Goal: Navigation & Orientation: Find specific page/section

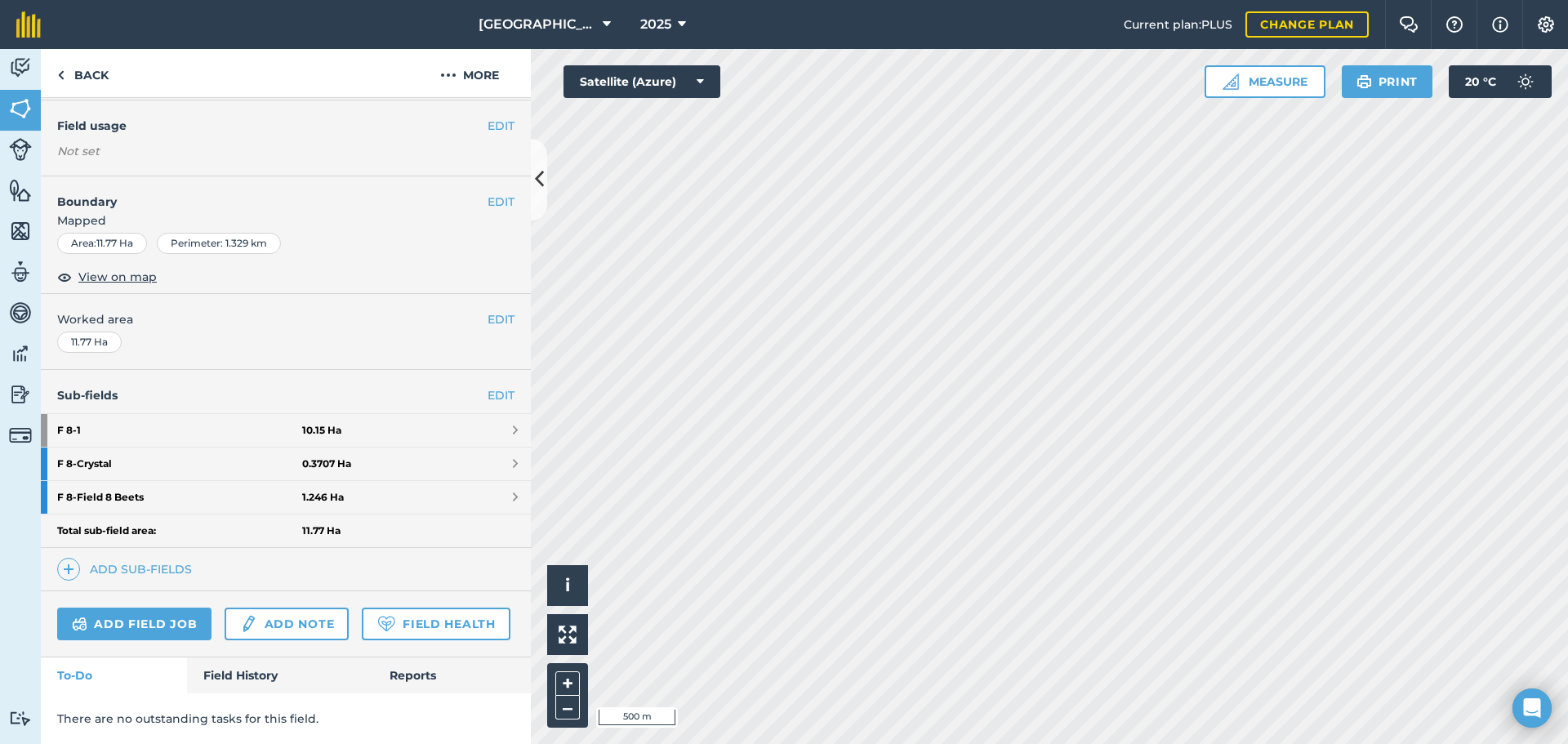
scroll to position [178, 0]
click at [96, 414] on strong "F 8 - 1" at bounding box center [179, 430] width 245 height 33
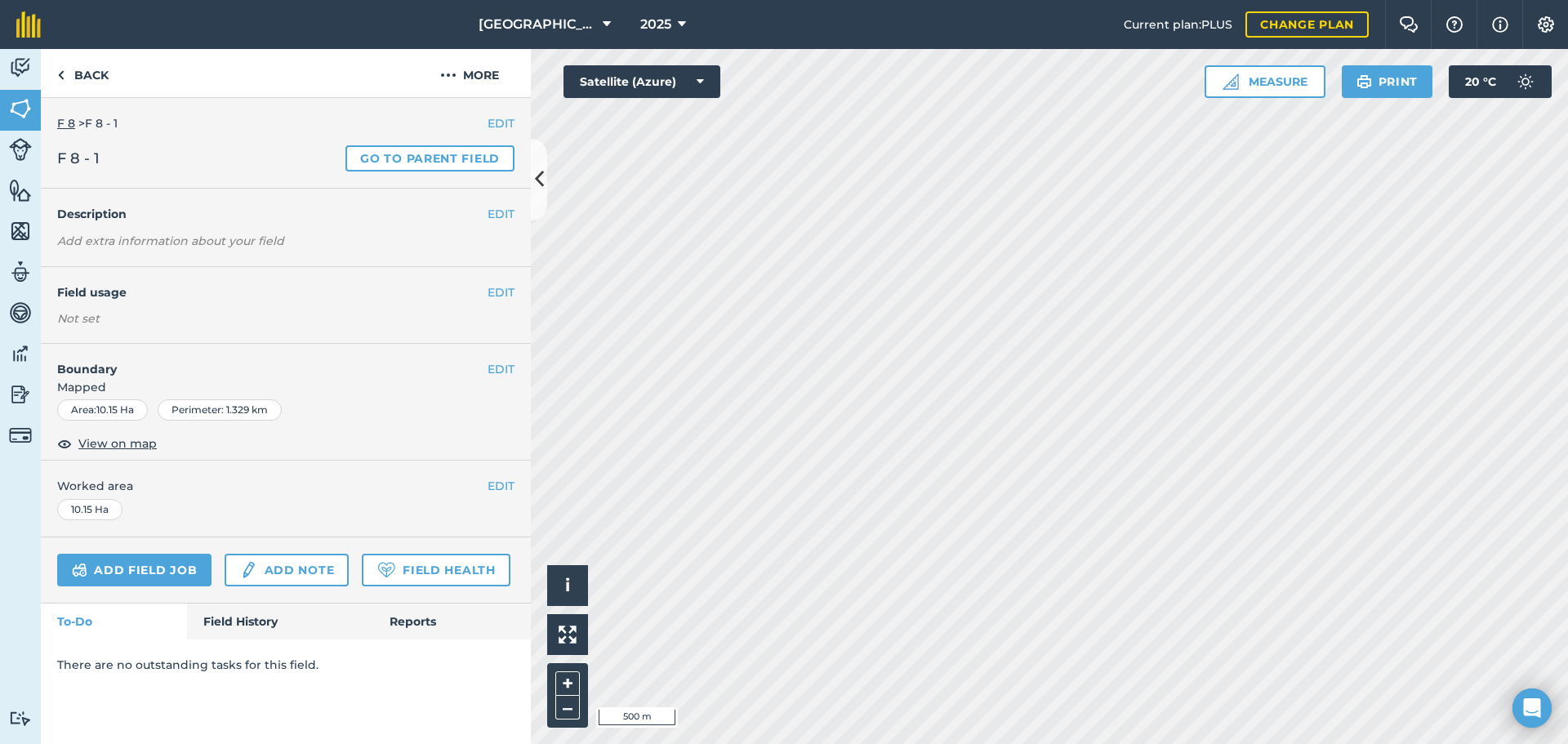
click at [63, 125] on link "F 8" at bounding box center [66, 124] width 18 height 15
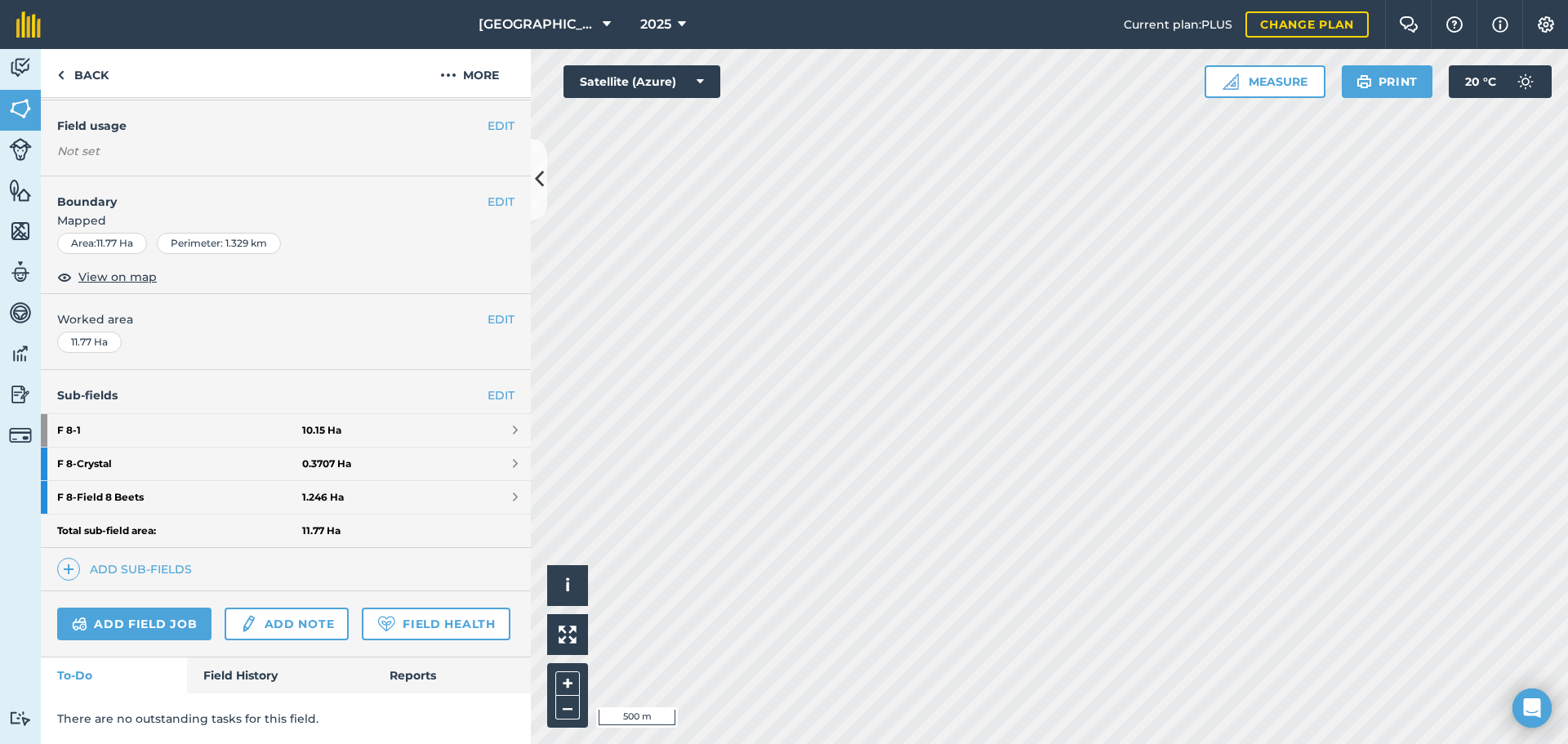
scroll to position [178, 0]
click at [275, 672] on link "Field History" at bounding box center [279, 676] width 186 height 36
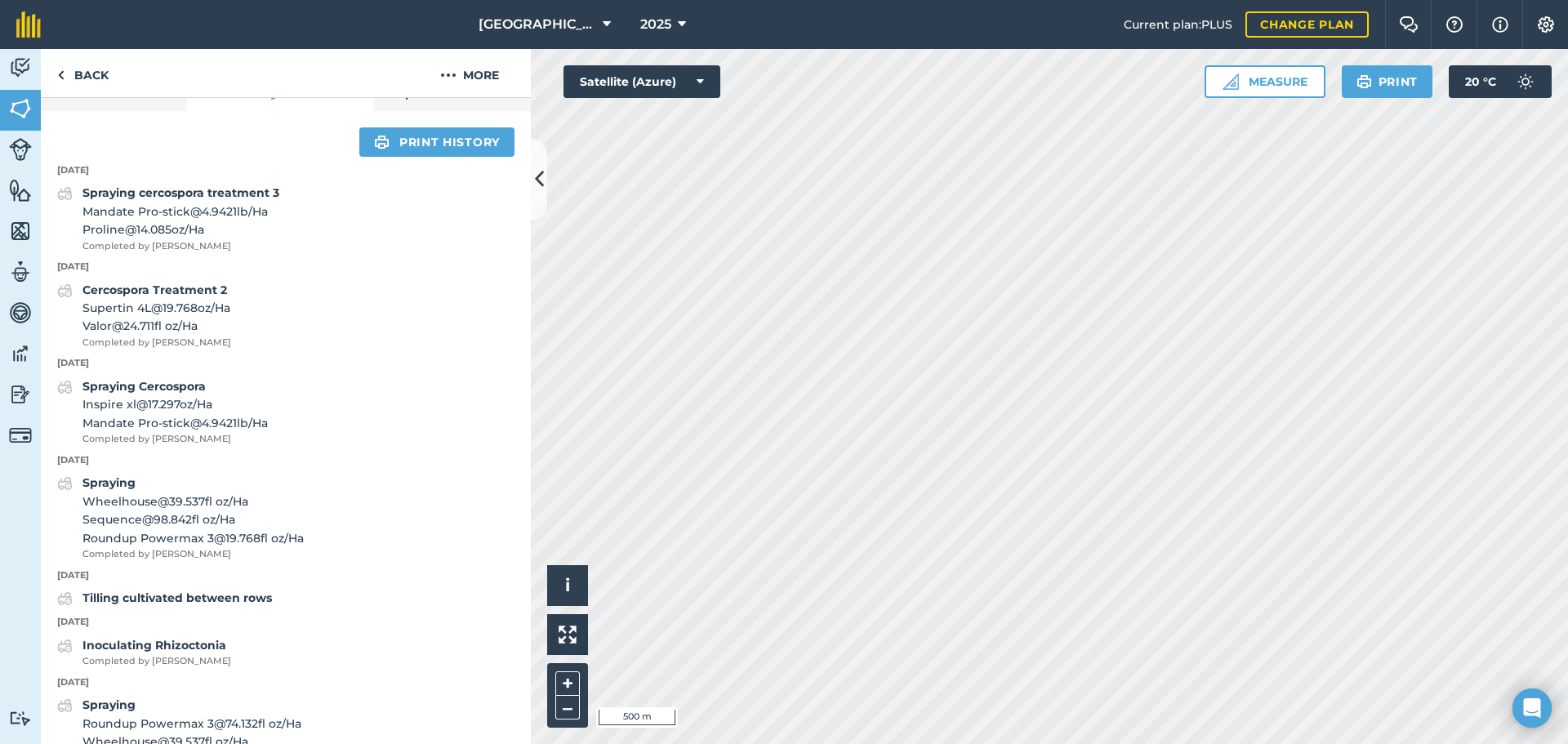
scroll to position [668, 0]
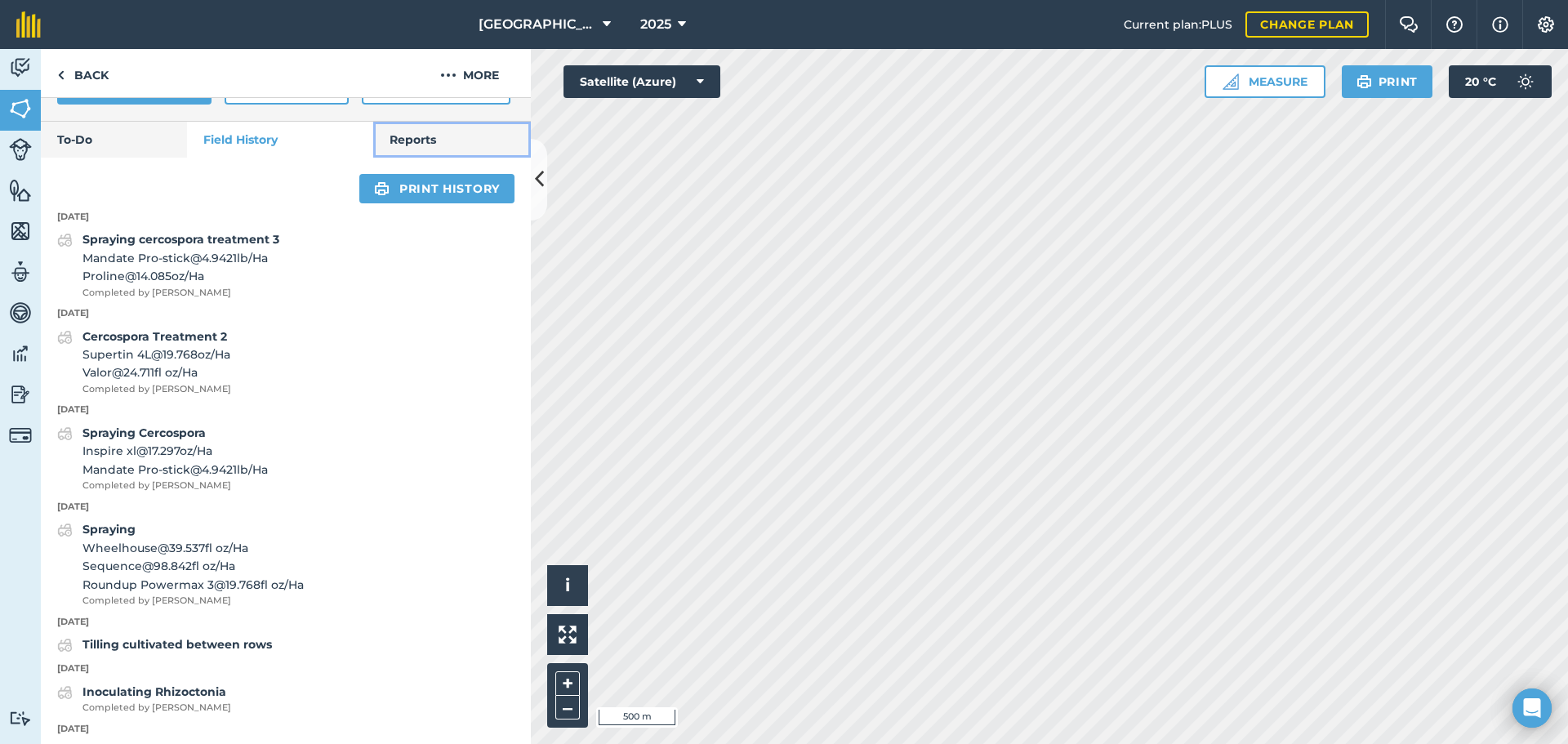
click at [407, 158] on link "Reports" at bounding box center [452, 140] width 158 height 36
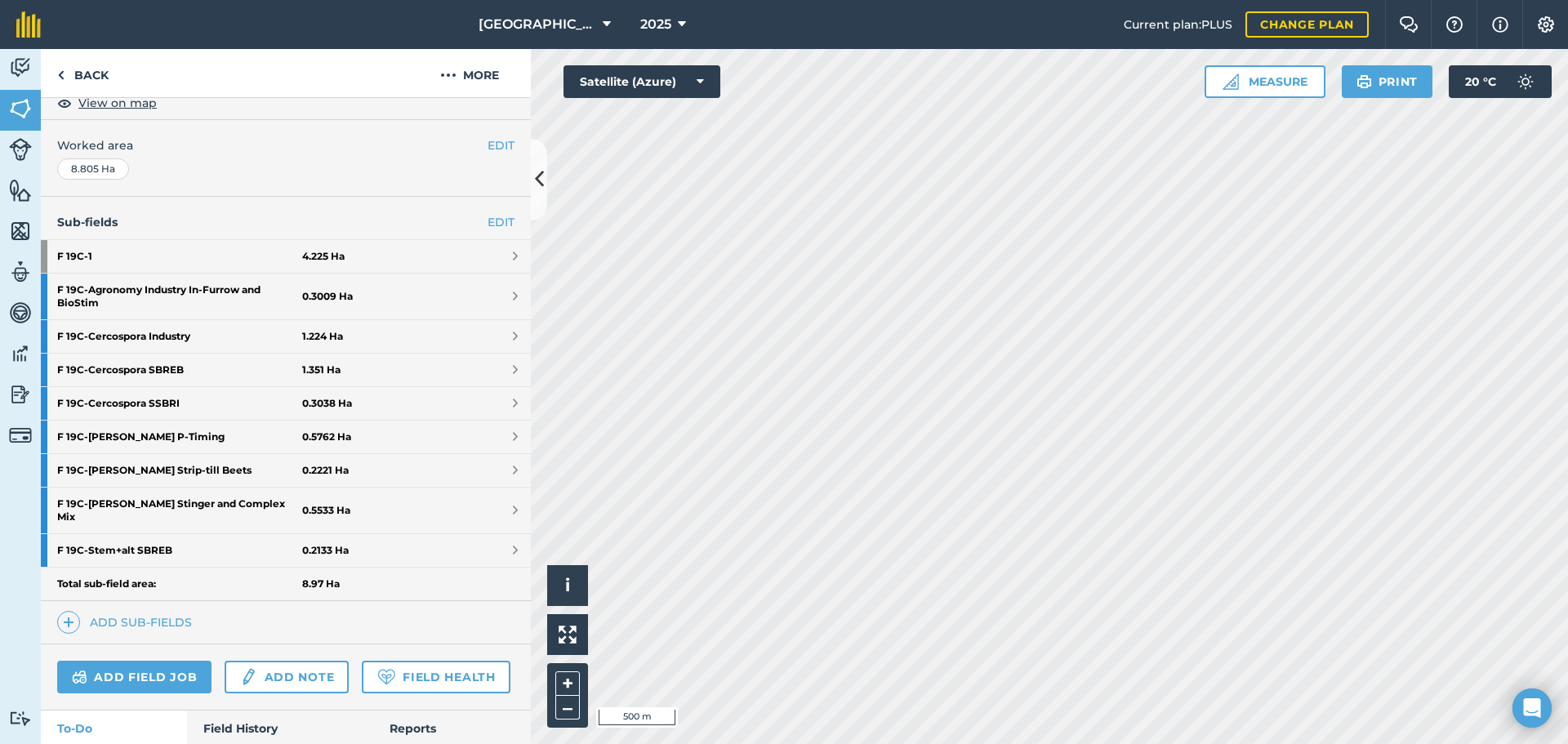
scroll to position [326, 0]
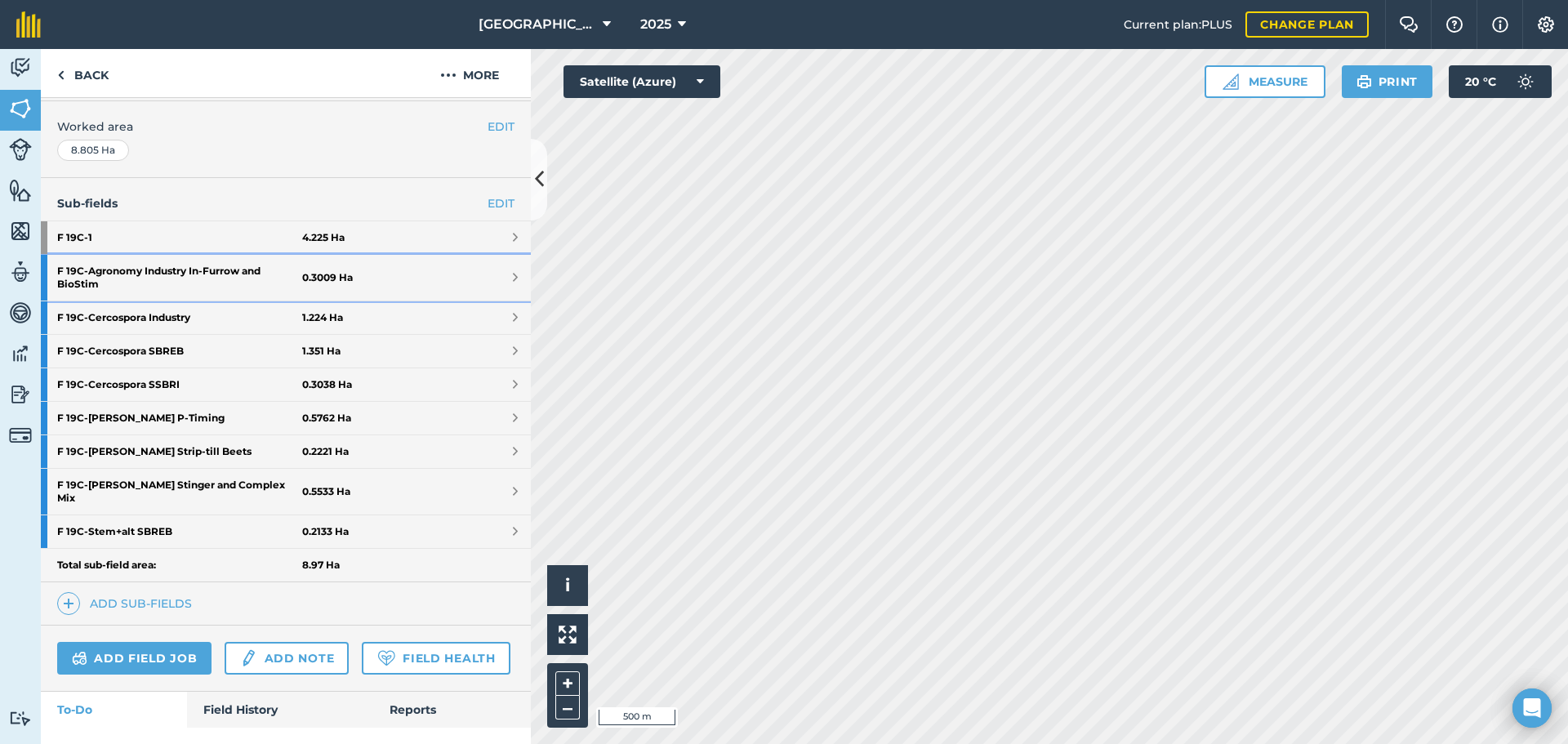
click at [205, 281] on strong "F 19C - Agronomy Industry In-Furrow and BioStim" at bounding box center [179, 278] width 245 height 46
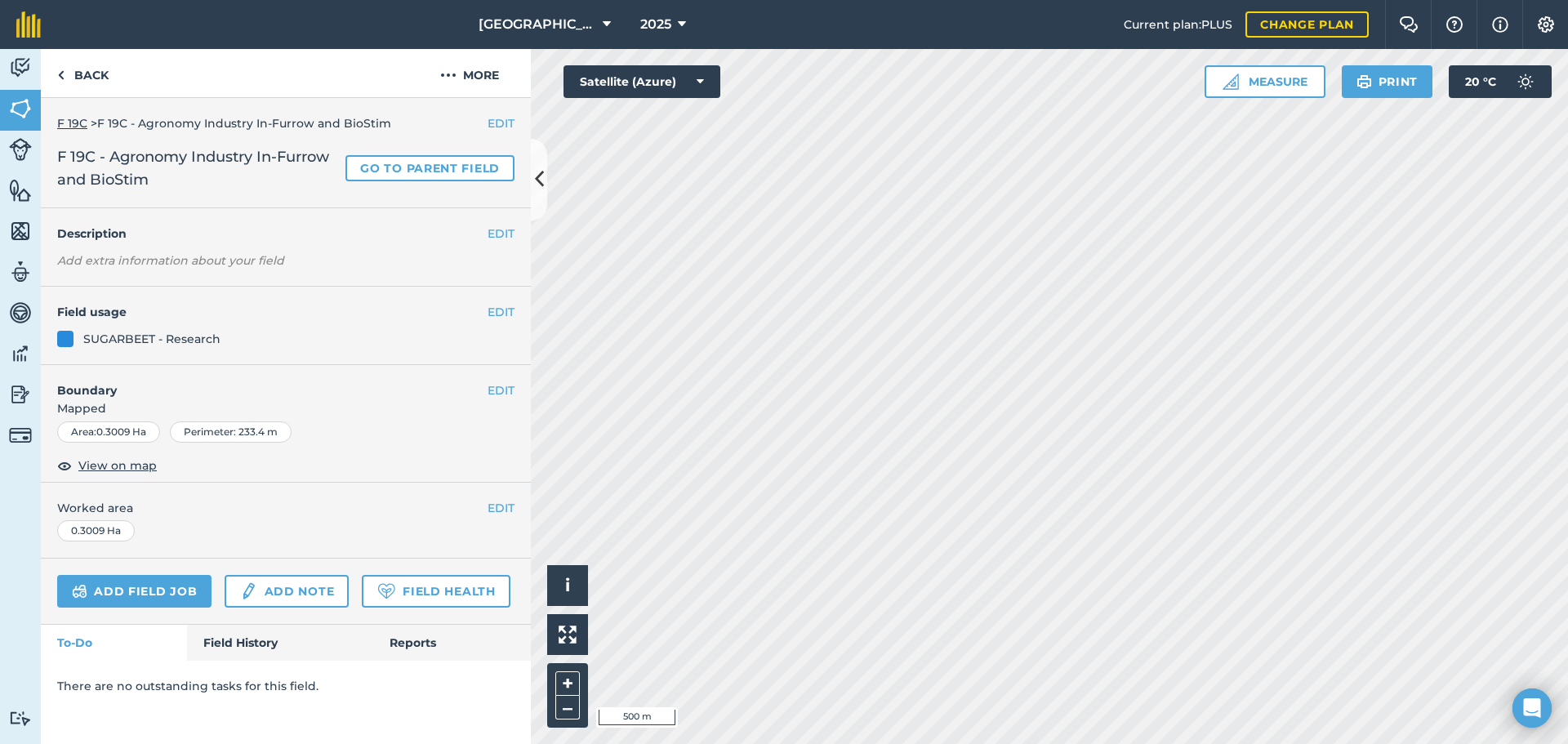
click at [74, 129] on link "F 19C" at bounding box center [72, 124] width 30 height 15
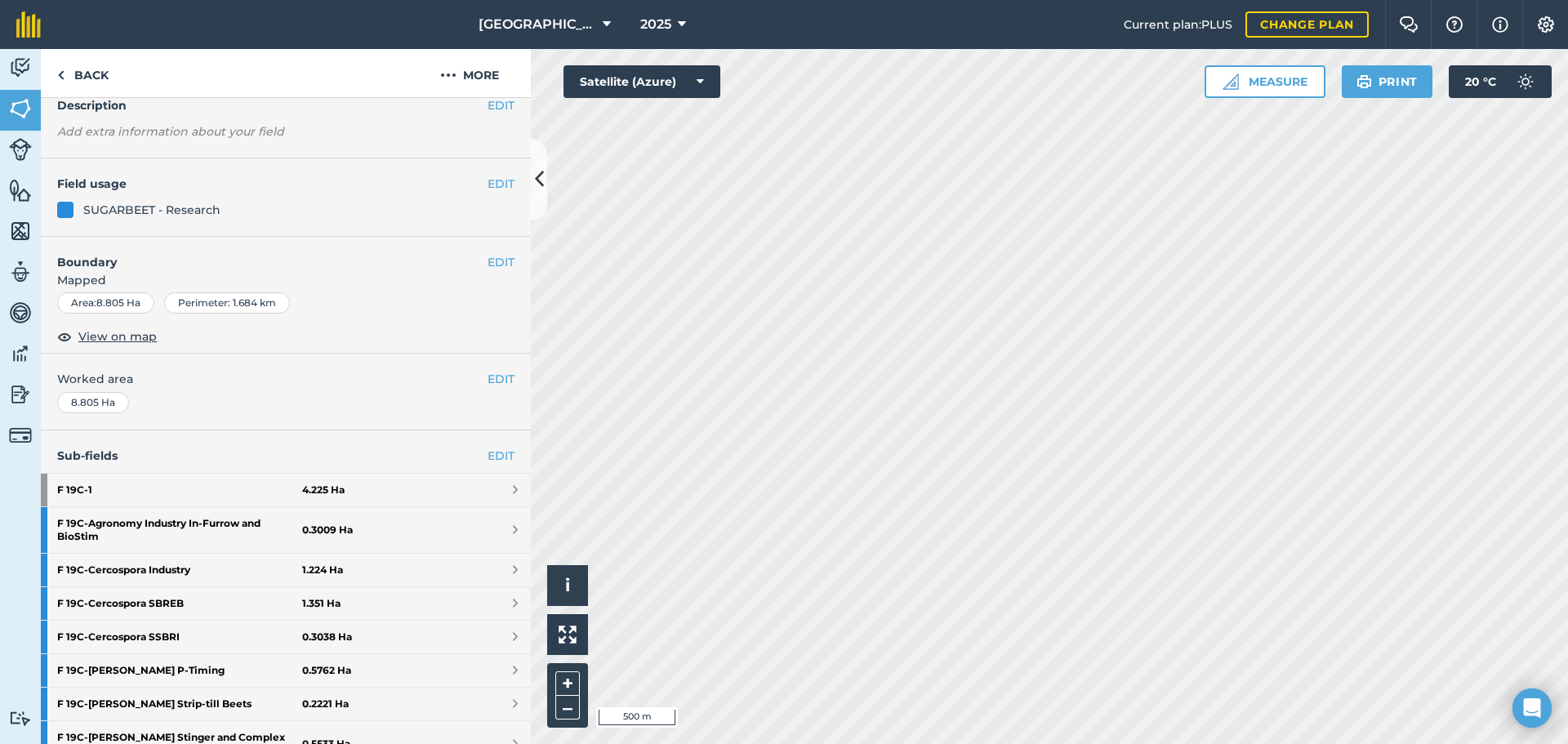
scroll to position [163, 0]
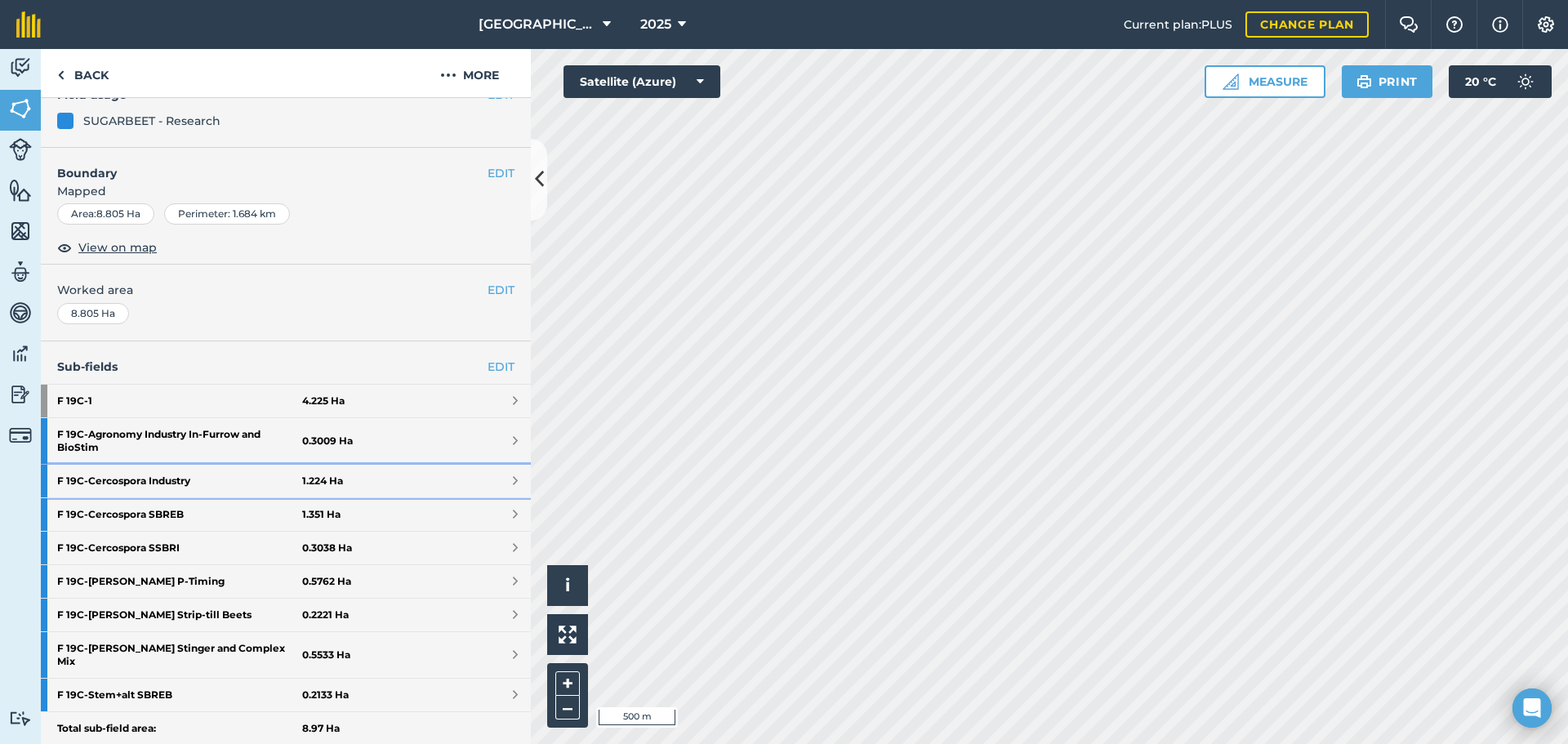
click at [180, 477] on strong "F 19C - Cercospora Industry" at bounding box center [179, 480] width 245 height 33
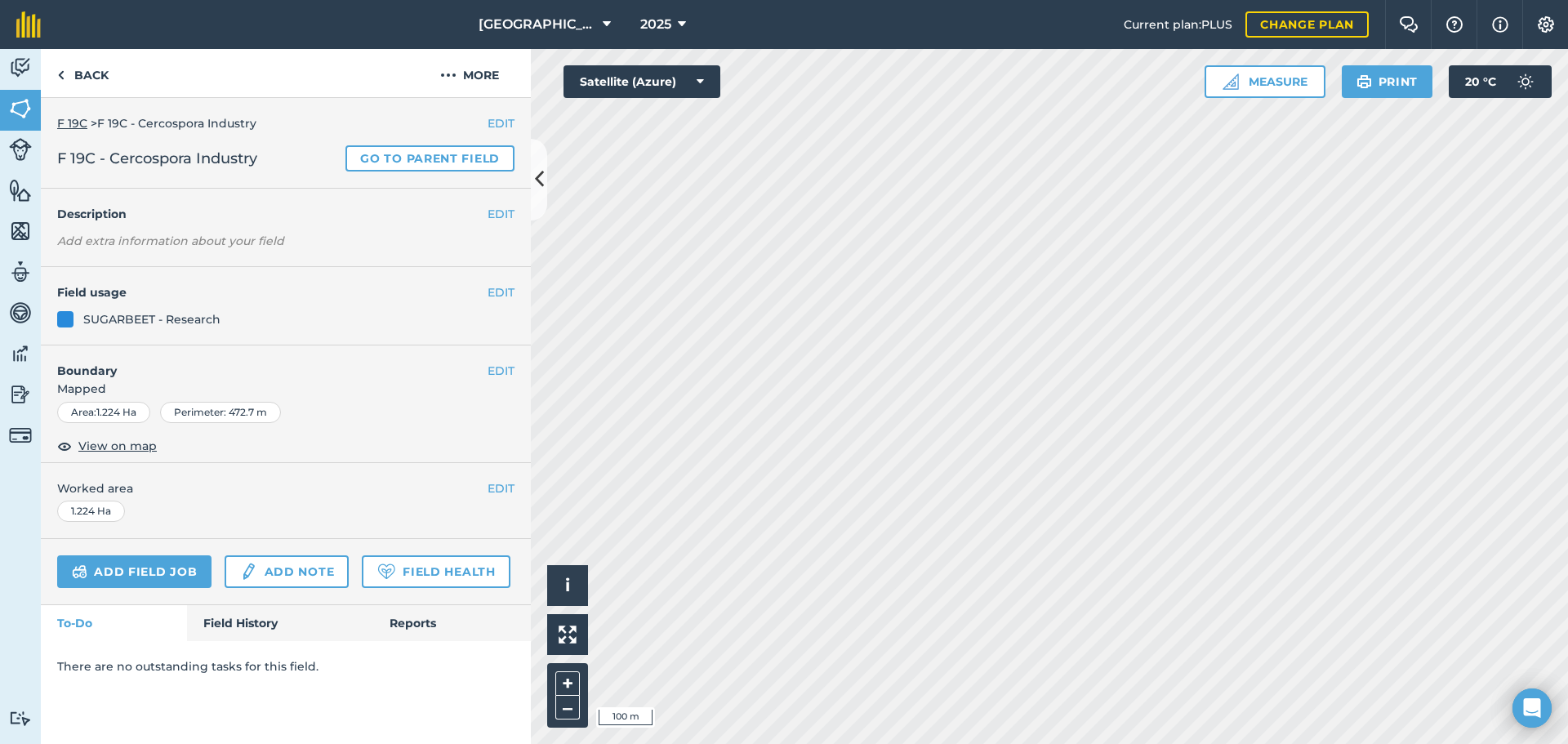
click at [71, 124] on link "F 19C" at bounding box center [72, 124] width 30 height 15
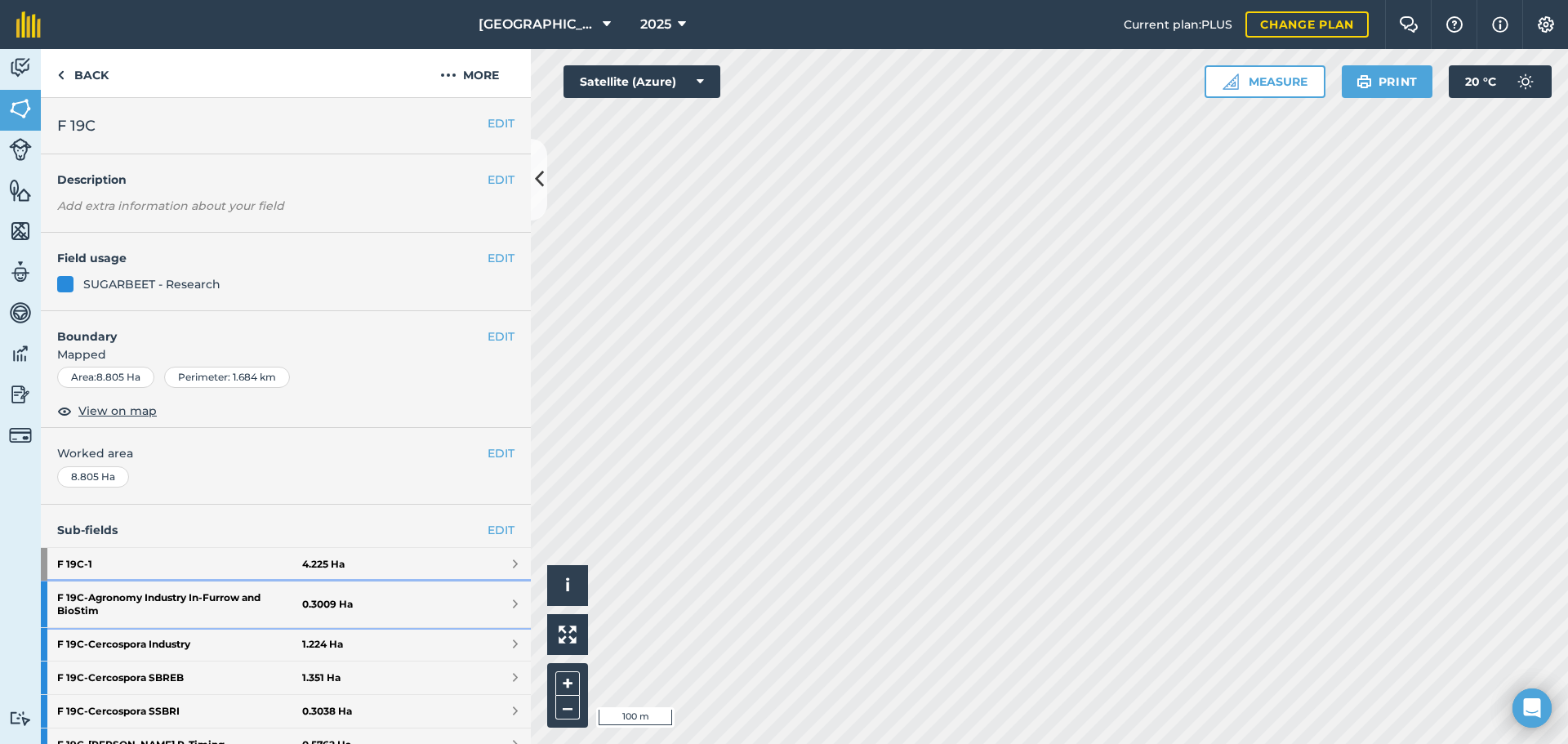
click at [188, 603] on strong "F 19C - Agronomy Industry In-Furrow and BioStim" at bounding box center [179, 604] width 245 height 46
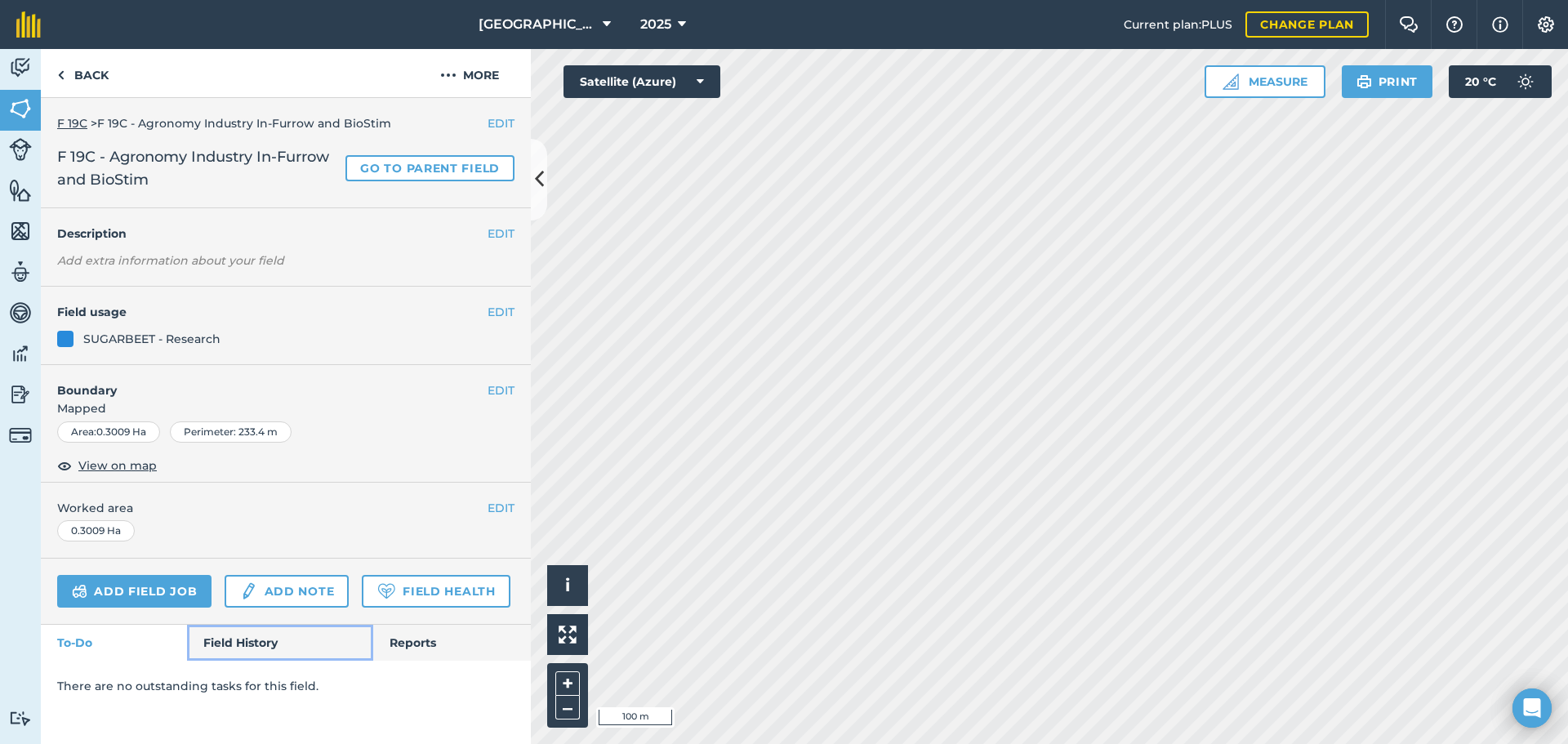
click at [290, 634] on link "Field History" at bounding box center [279, 643] width 186 height 36
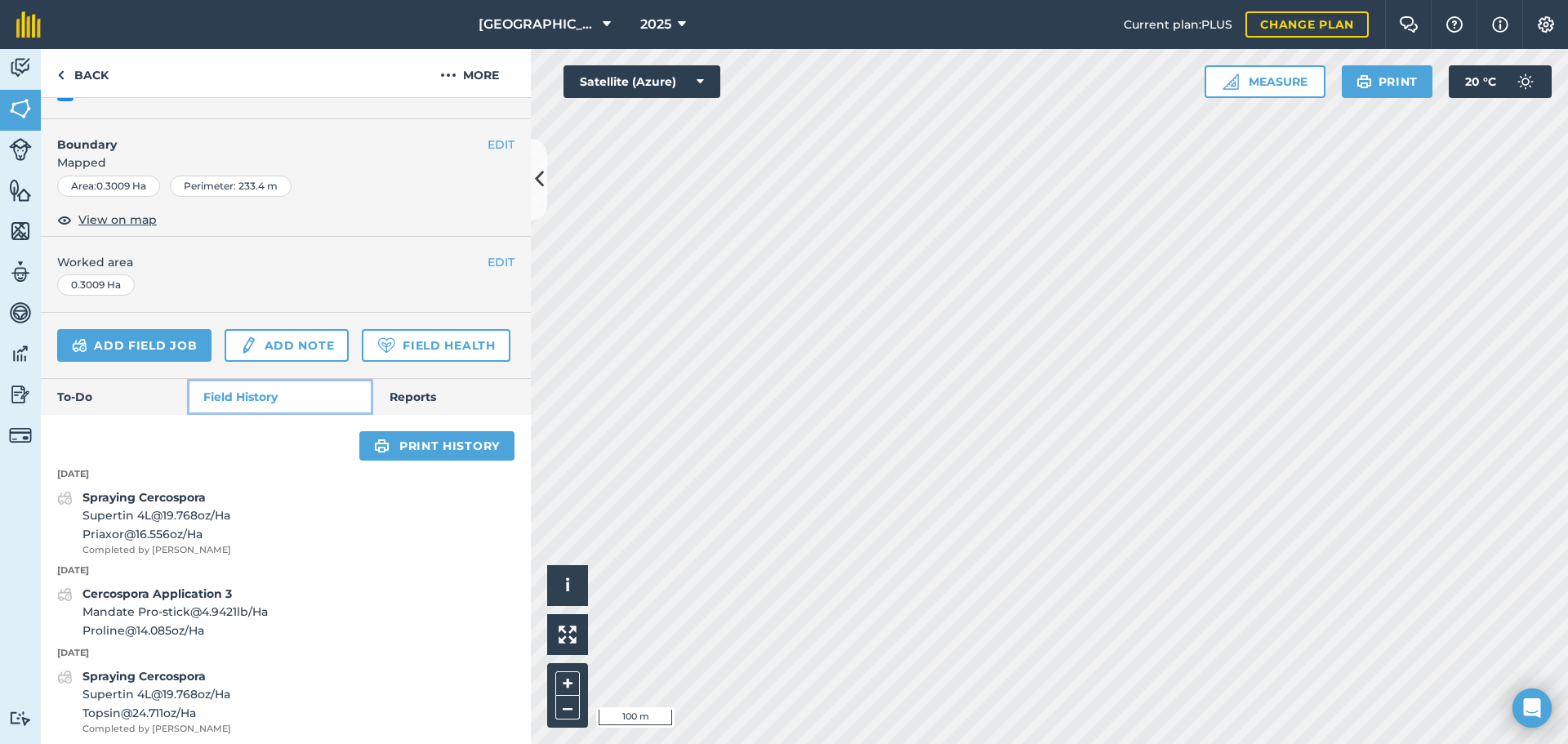
scroll to position [245, 0]
